Goal: Information Seeking & Learning: Check status

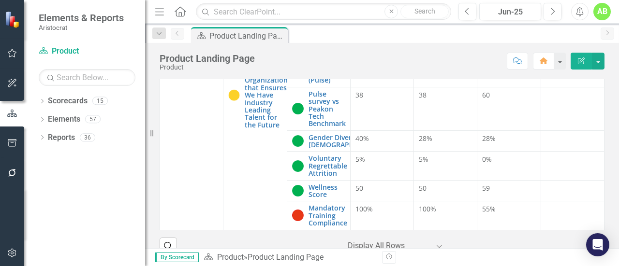
scroll to position [63, 0]
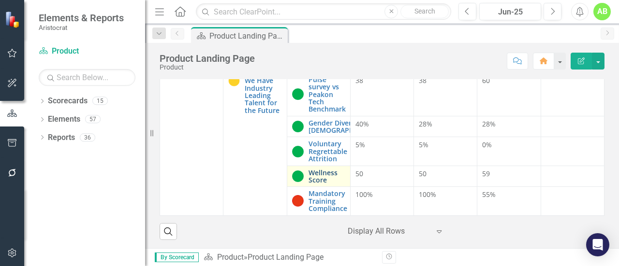
click at [320, 175] on link "Wellness Score" at bounding box center [326, 176] width 37 height 15
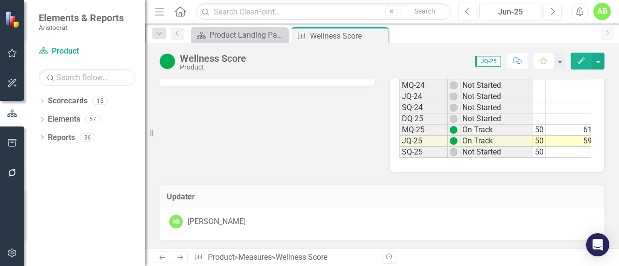
scroll to position [0, 83]
click at [379, 37] on icon "Close" at bounding box center [379, 36] width 10 height 8
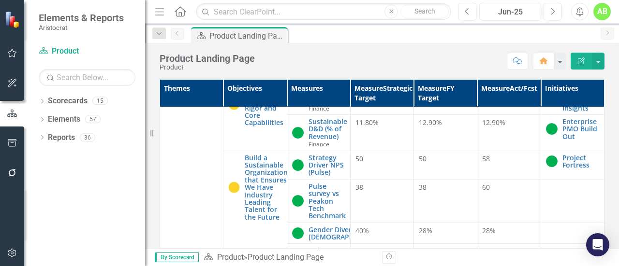
scroll to position [870, 0]
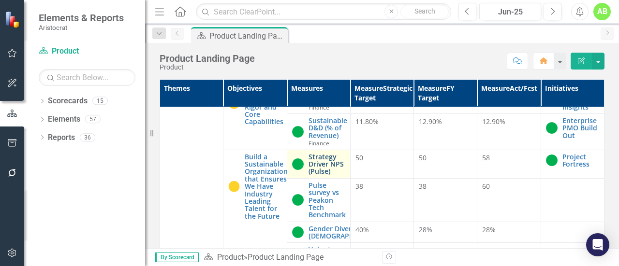
click at [319, 173] on link "Strategy Driver NPS (Pulse)" at bounding box center [326, 164] width 37 height 22
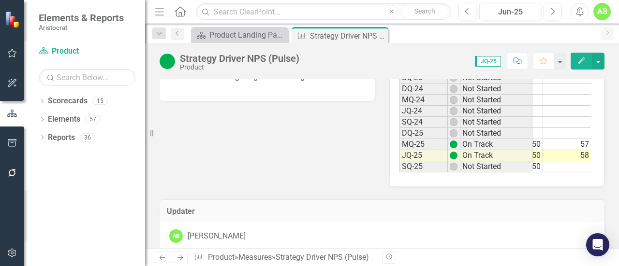
scroll to position [0, 86]
click at [380, 35] on icon "Close" at bounding box center [379, 36] width 10 height 8
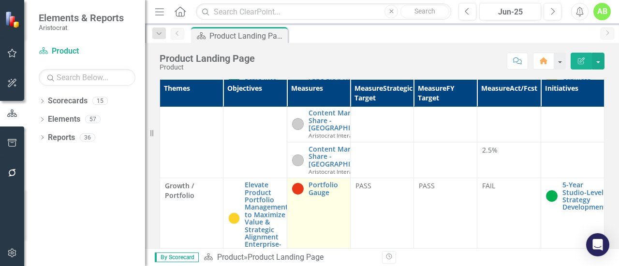
scroll to position [435, 0]
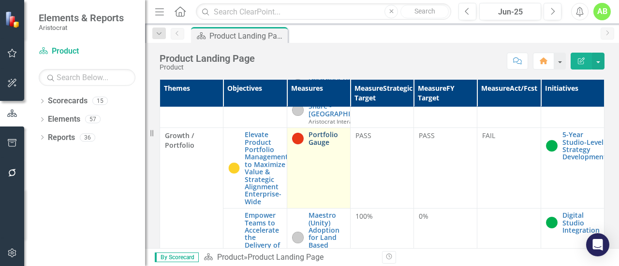
click at [315, 146] on link "Portfolio Gauge" at bounding box center [326, 138] width 37 height 15
